Goal: Obtain resource: Obtain resource

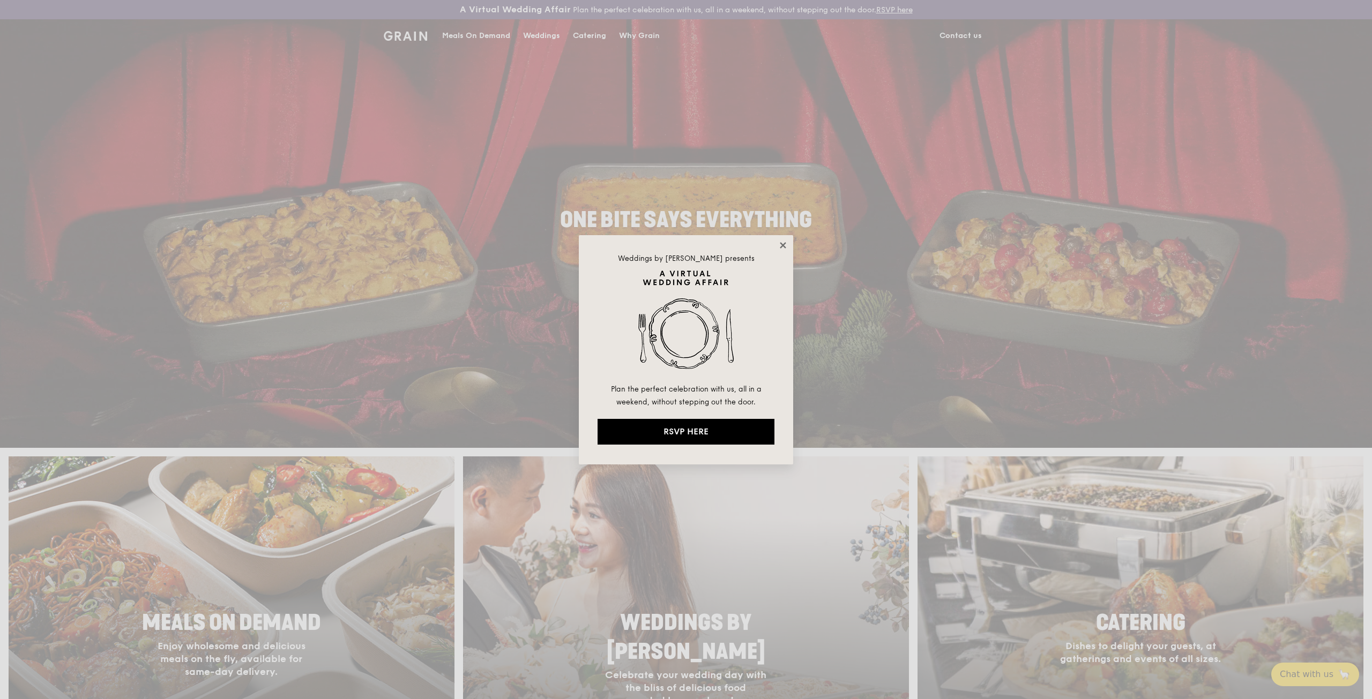
click at [785, 246] on icon at bounding box center [783, 245] width 6 height 6
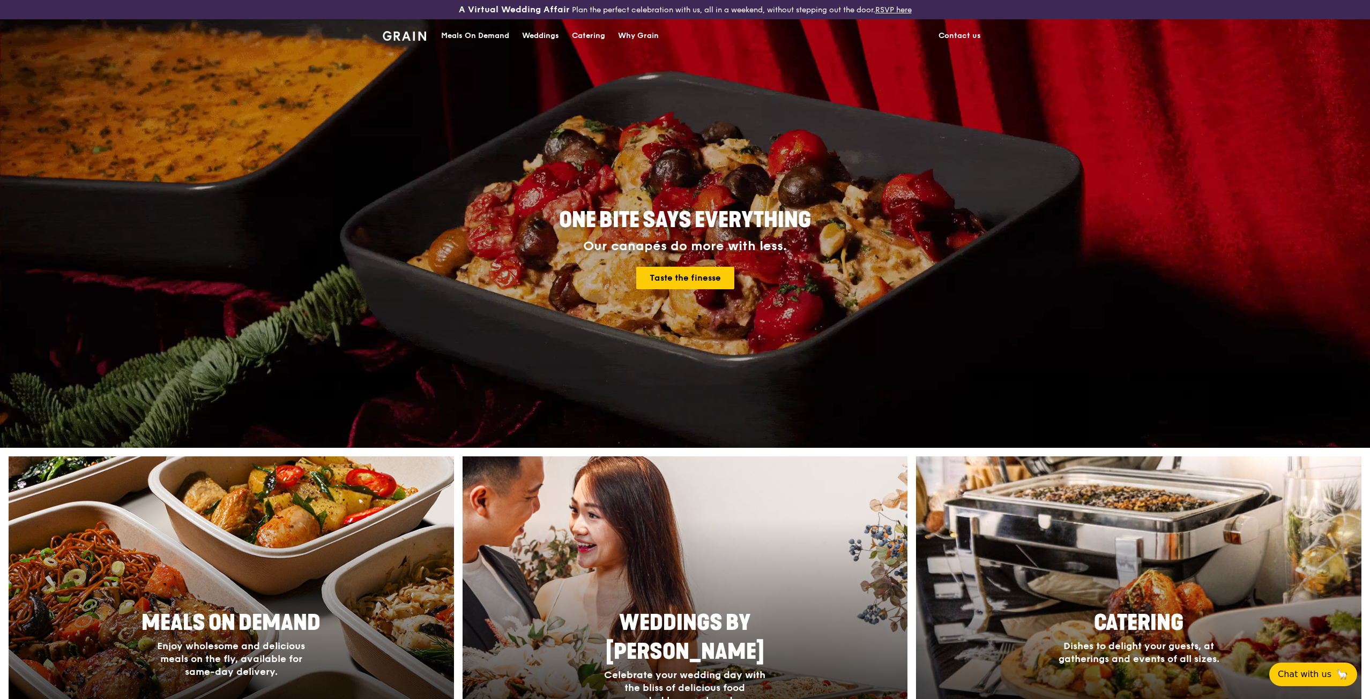
click at [483, 34] on div "Meals On Demand" at bounding box center [475, 36] width 68 height 32
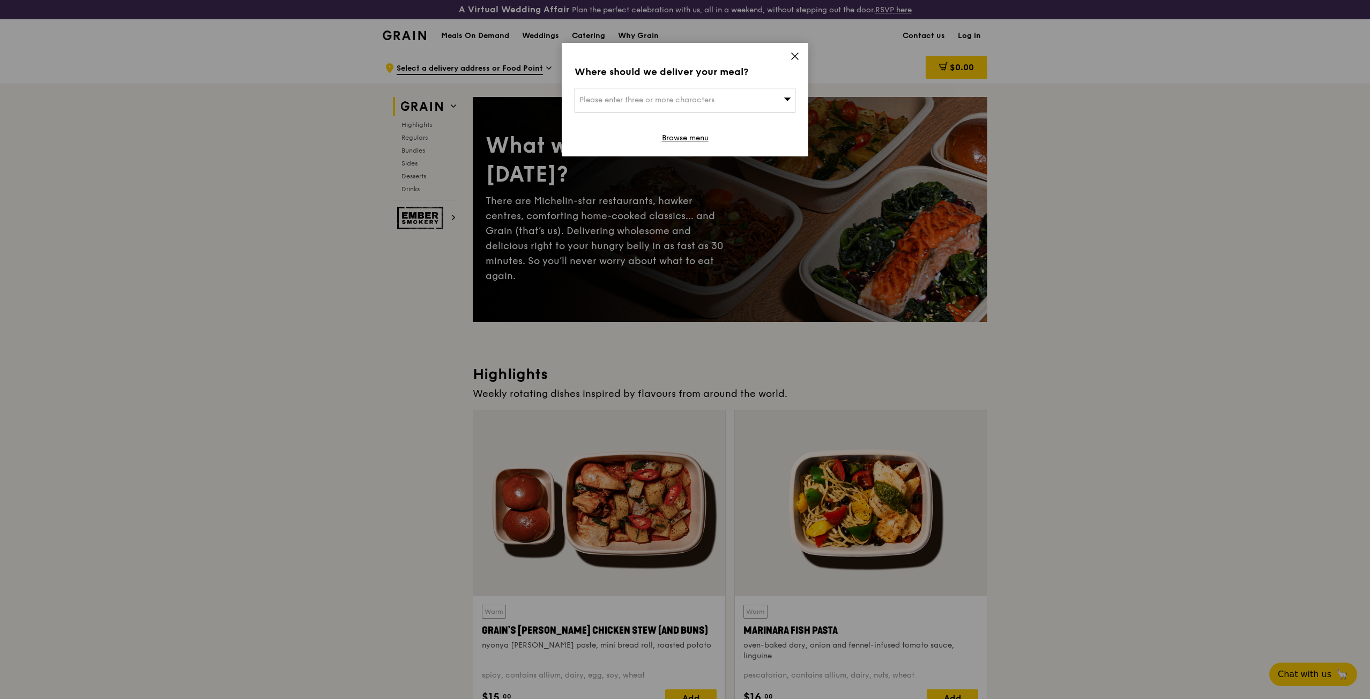
click at [794, 58] on icon at bounding box center [795, 56] width 10 height 10
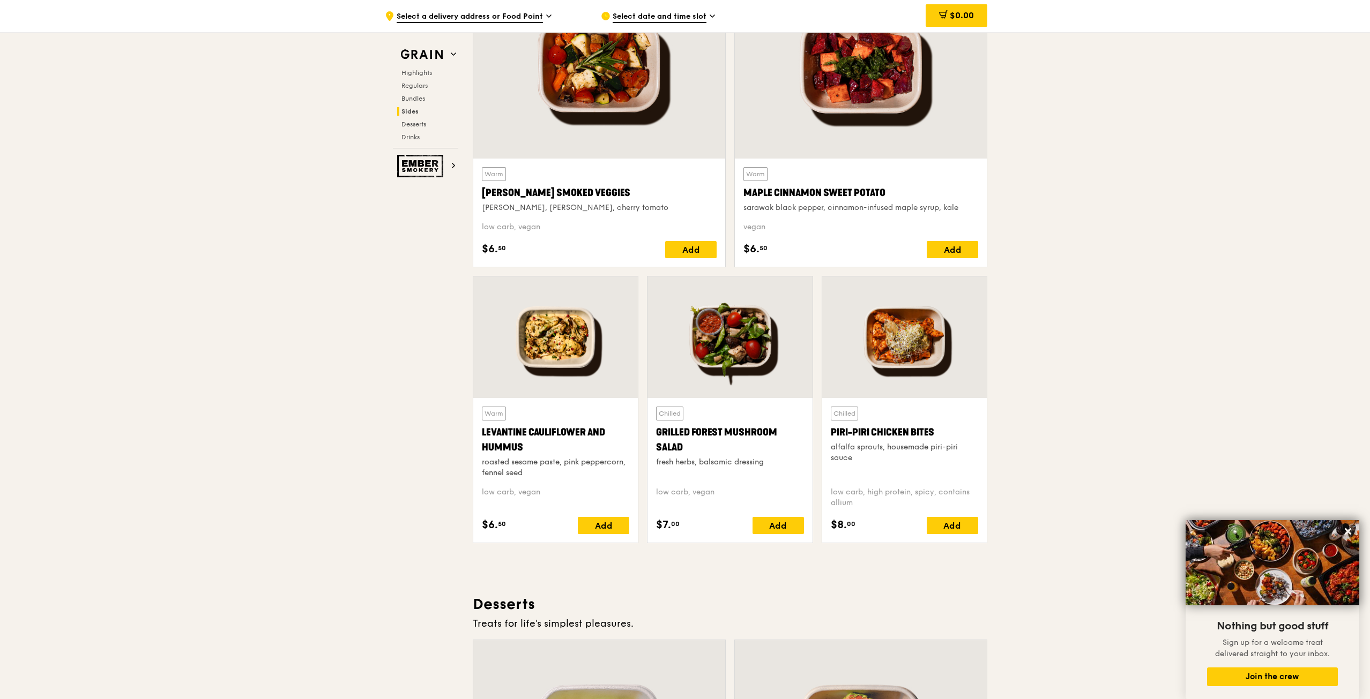
scroll to position [2308, 0]
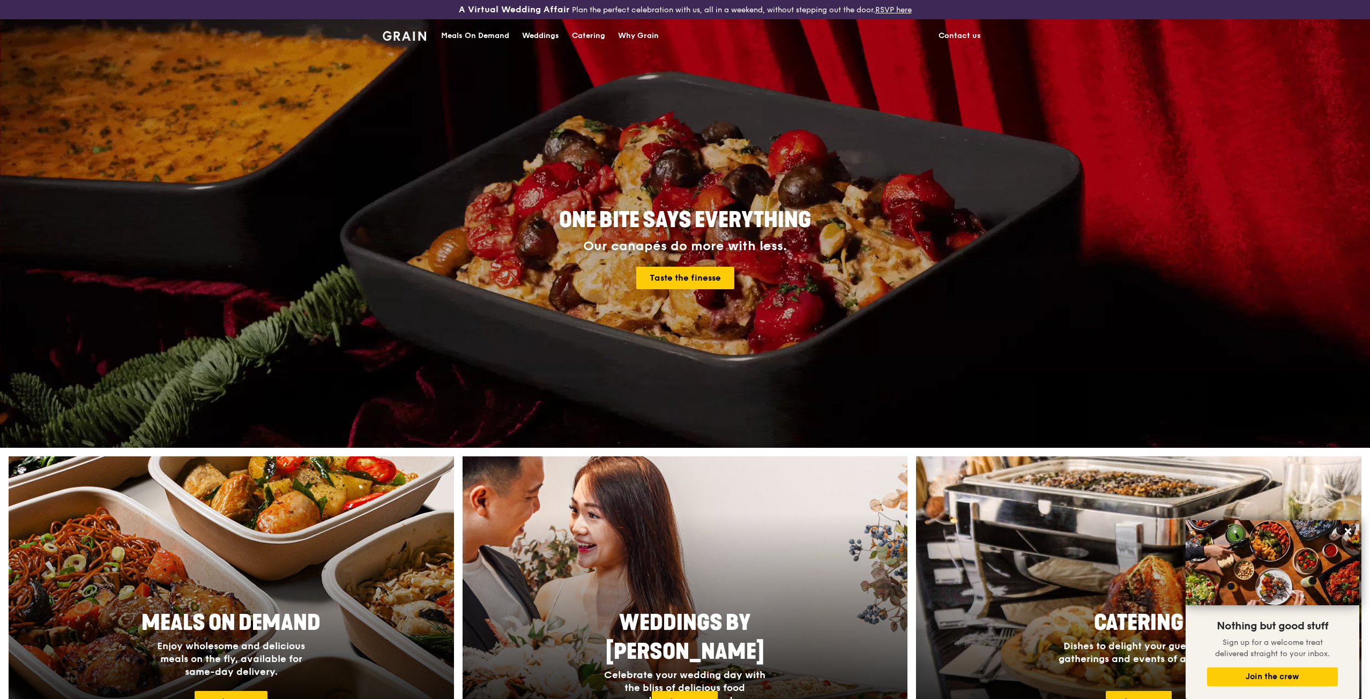
click at [586, 33] on div "Catering" at bounding box center [588, 36] width 33 height 32
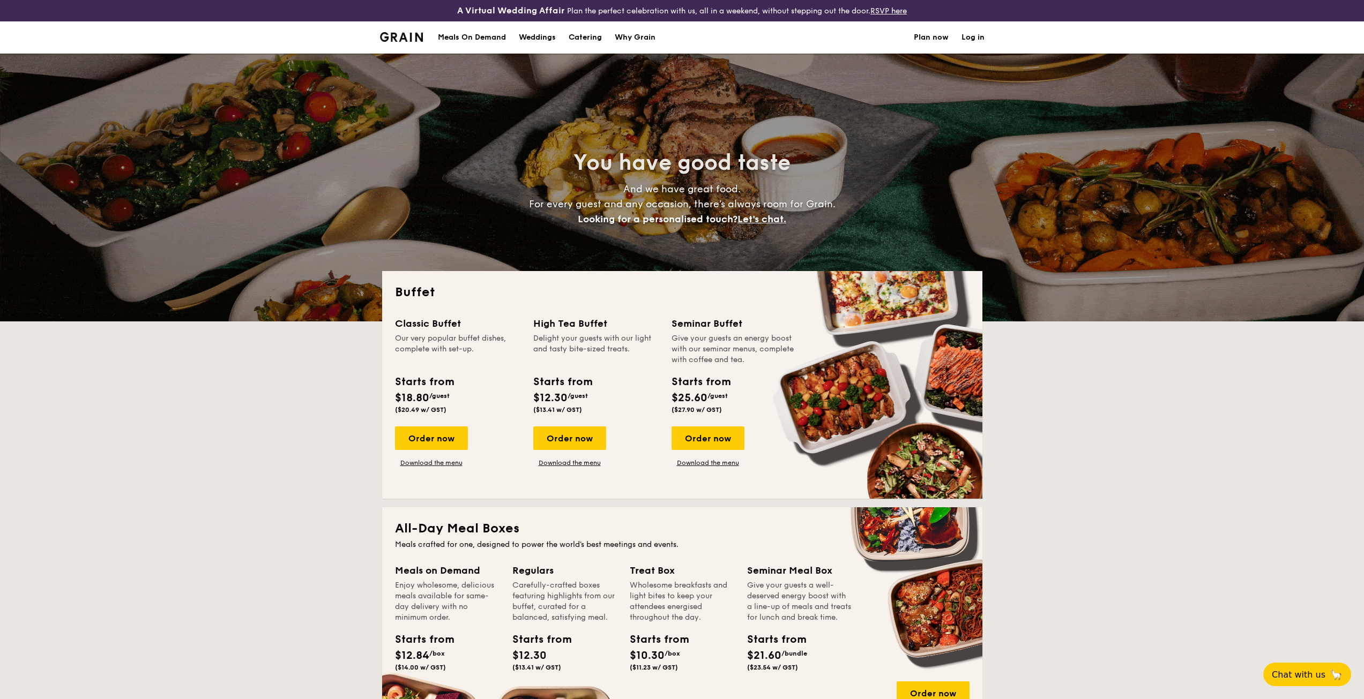
select select
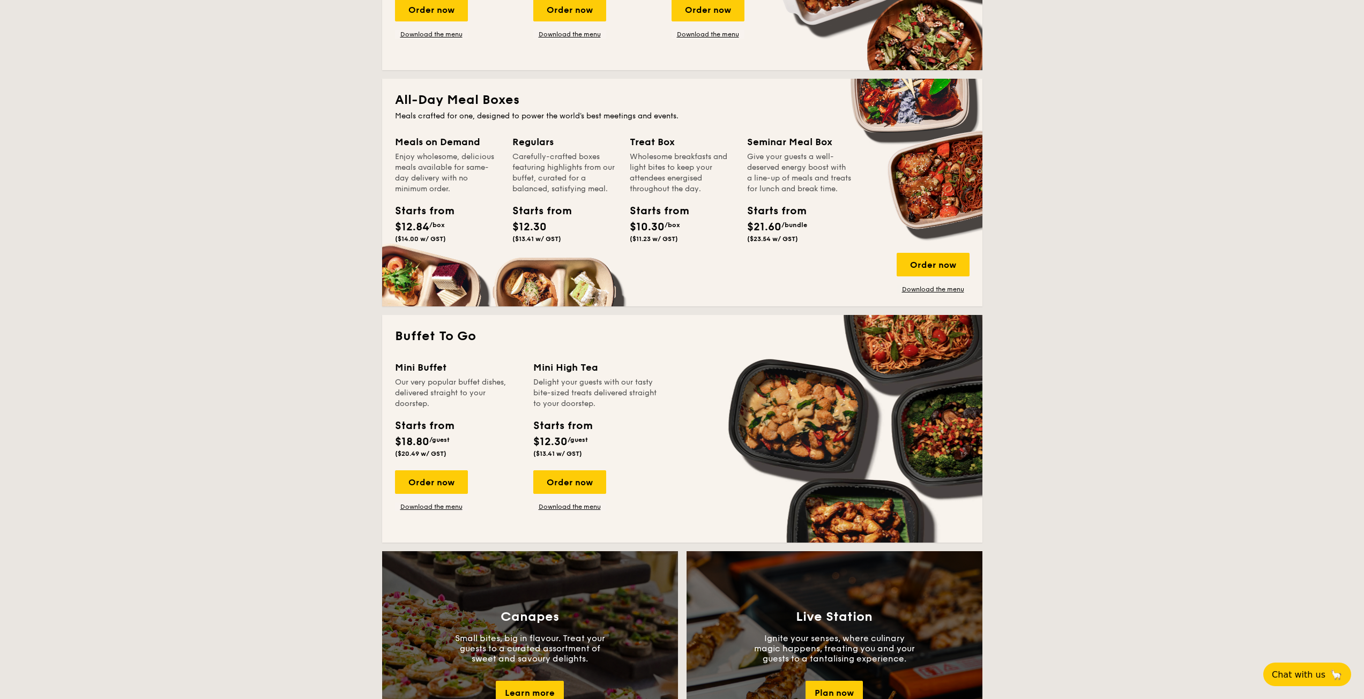
scroll to position [482, 0]
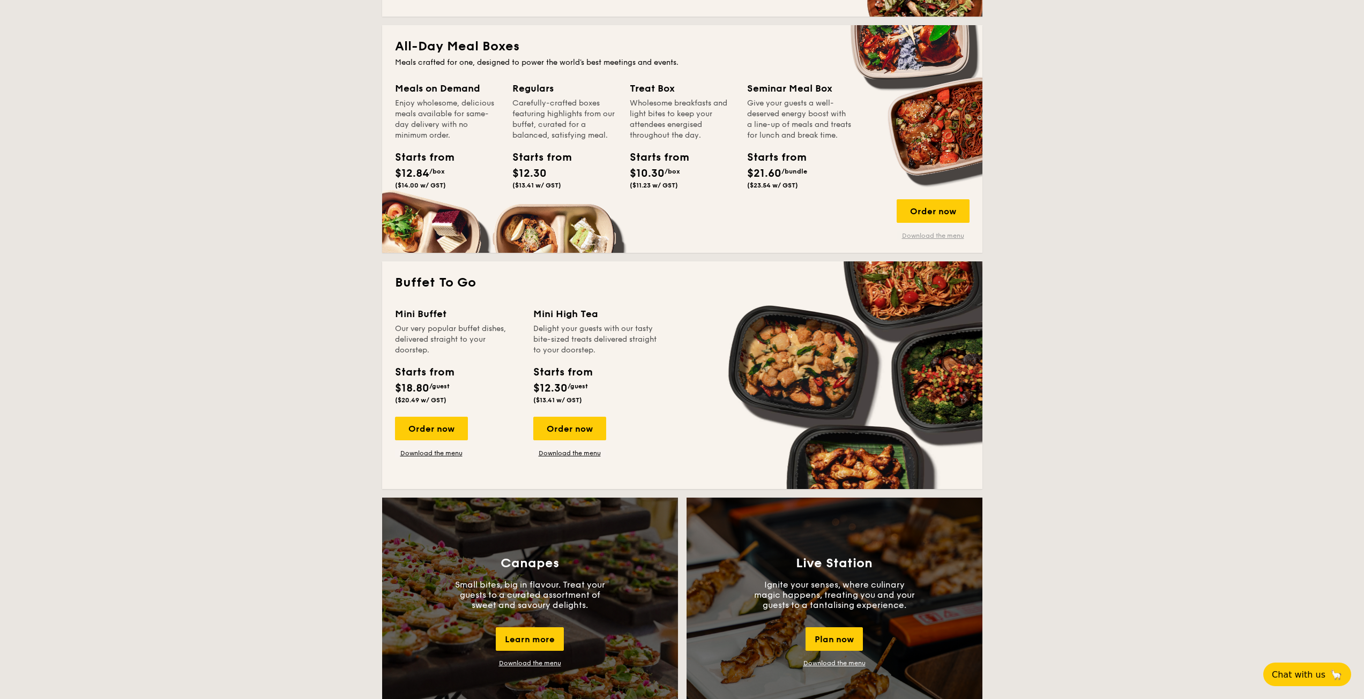
click at [916, 235] on link "Download the menu" at bounding box center [932, 235] width 73 height 9
